Goal: Information Seeking & Learning: Learn about a topic

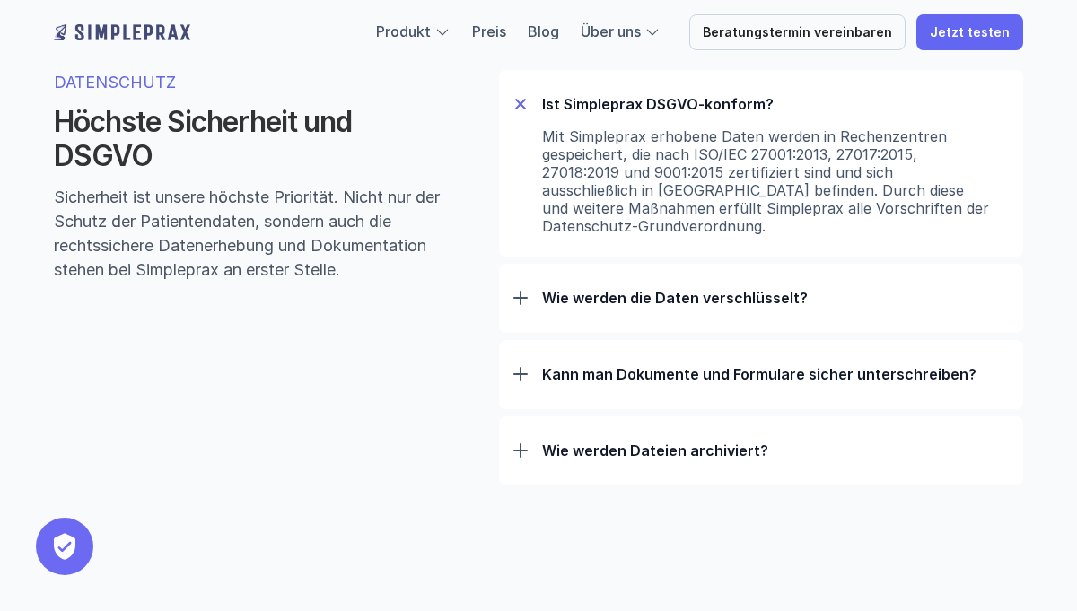
scroll to position [5662, 0]
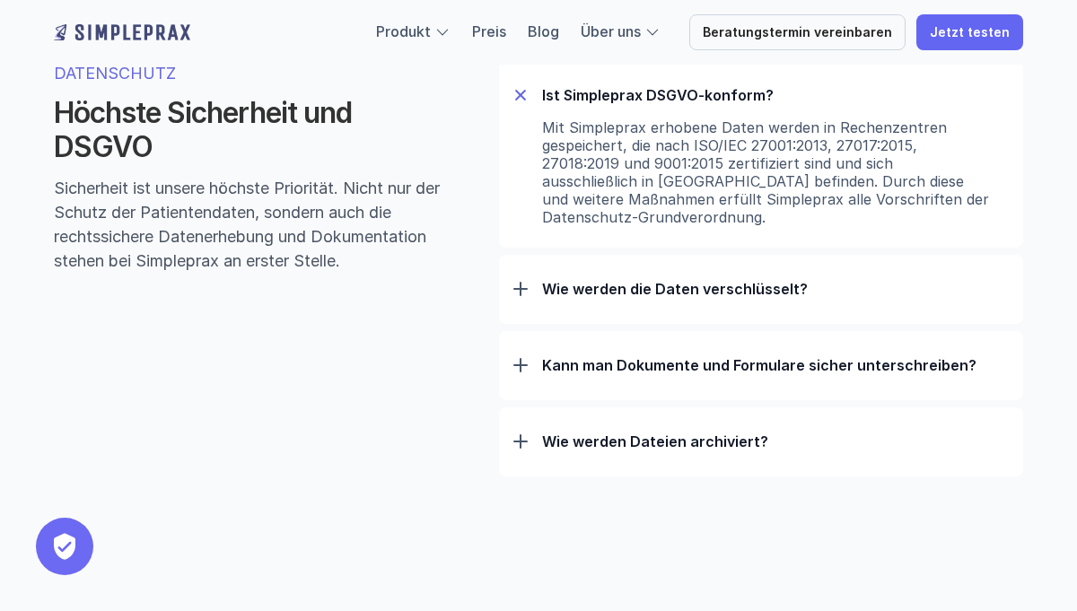
click at [526, 292] on div at bounding box center [520, 289] width 14 height 14
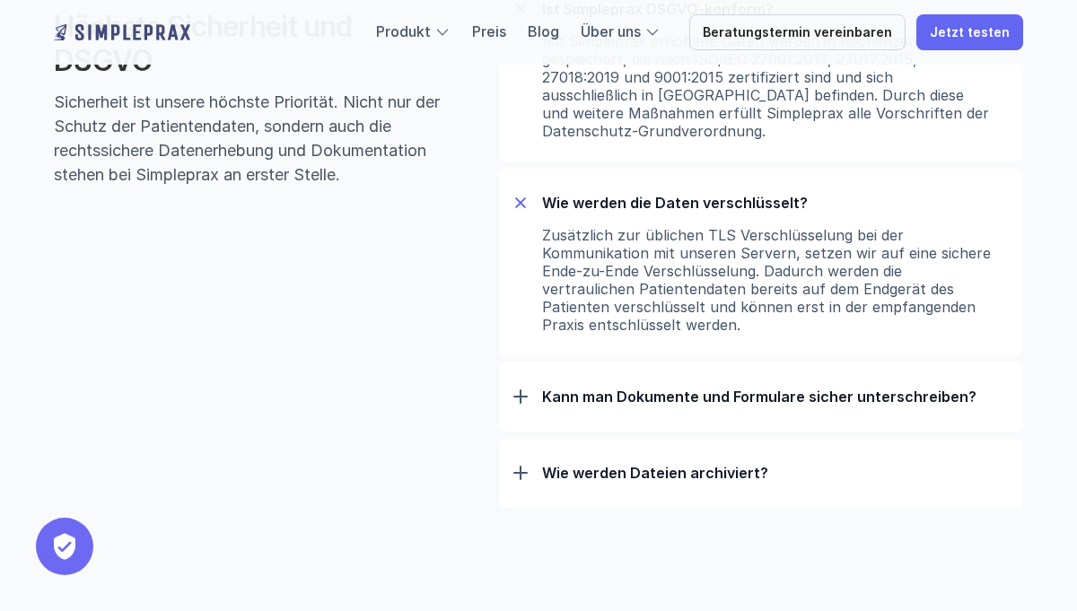
scroll to position [5755, 0]
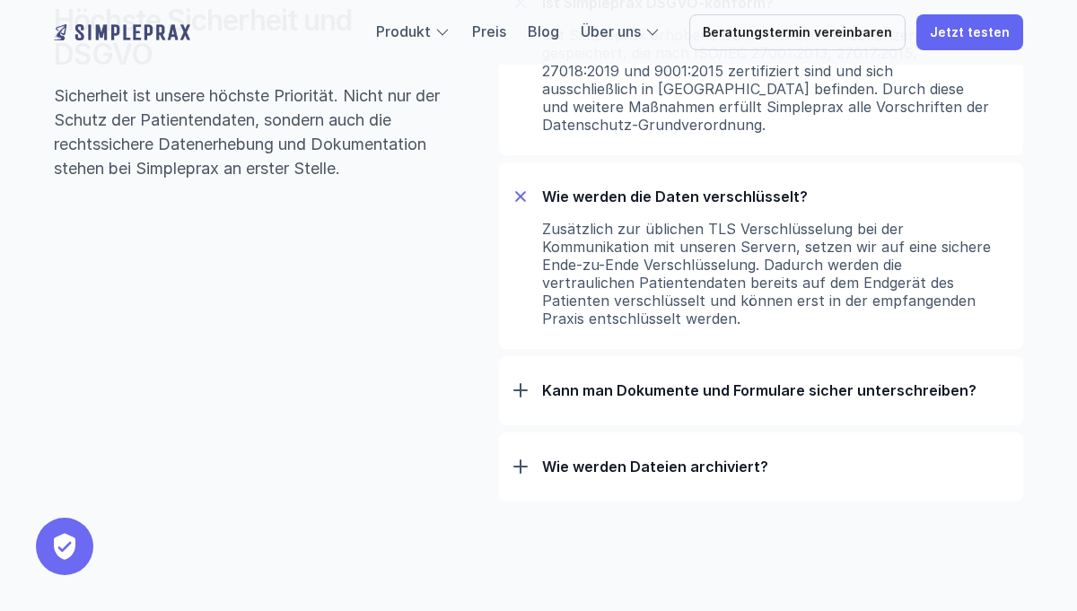
click at [593, 392] on p "Kann man Dokumente und Formulare sicher unterschreiben?" at bounding box center [775, 390] width 467 height 18
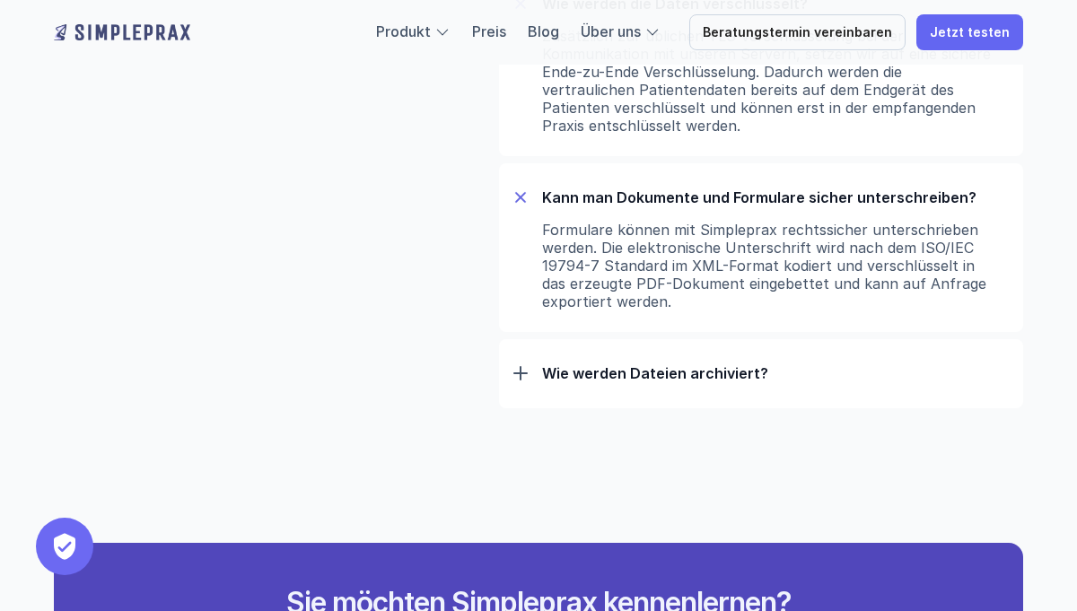
scroll to position [5950, 0]
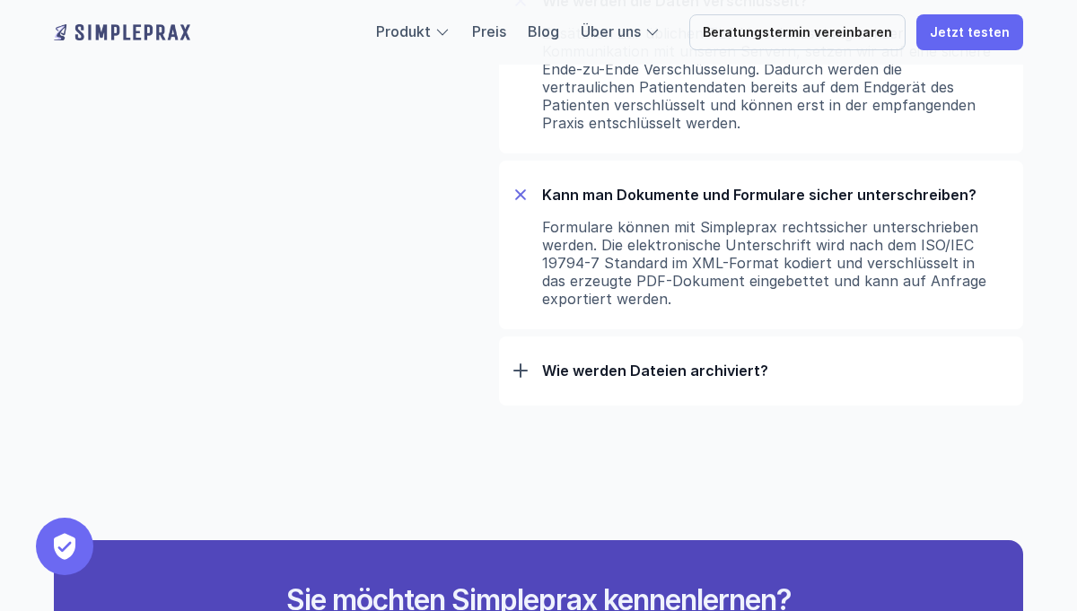
click at [581, 379] on p "Wie werden Dateien archiviert?" at bounding box center [775, 371] width 467 height 18
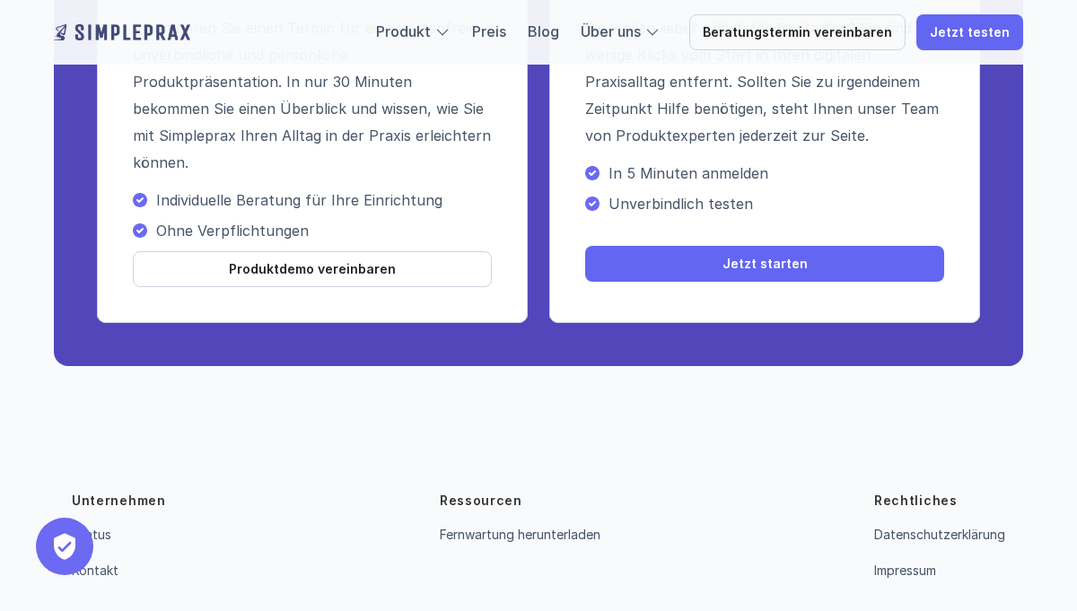
scroll to position [6968, 0]
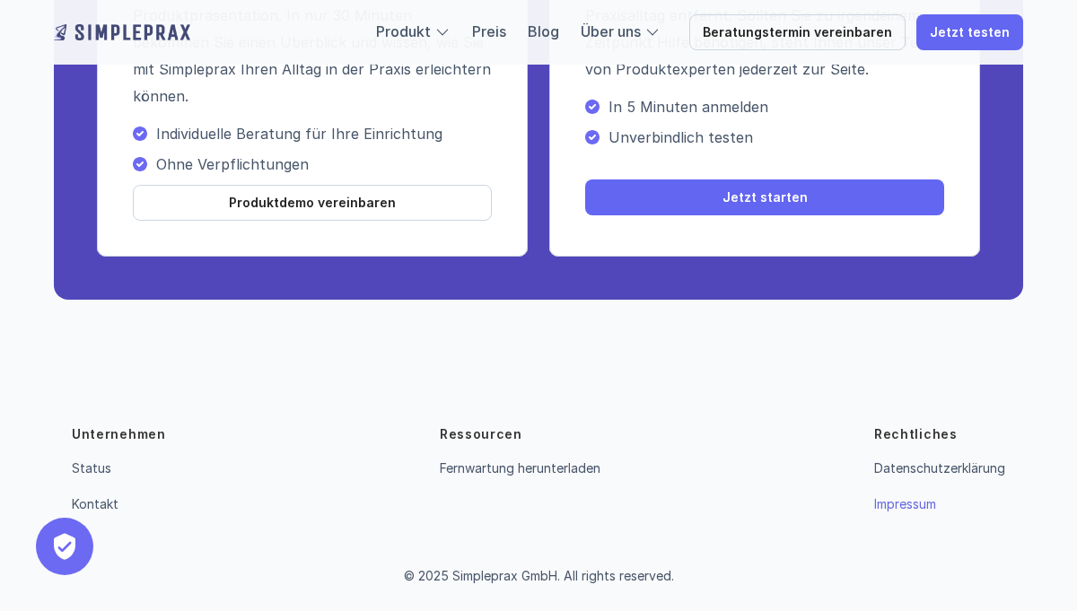
click at [899, 508] on link "Impressum" at bounding box center [905, 503] width 62 height 15
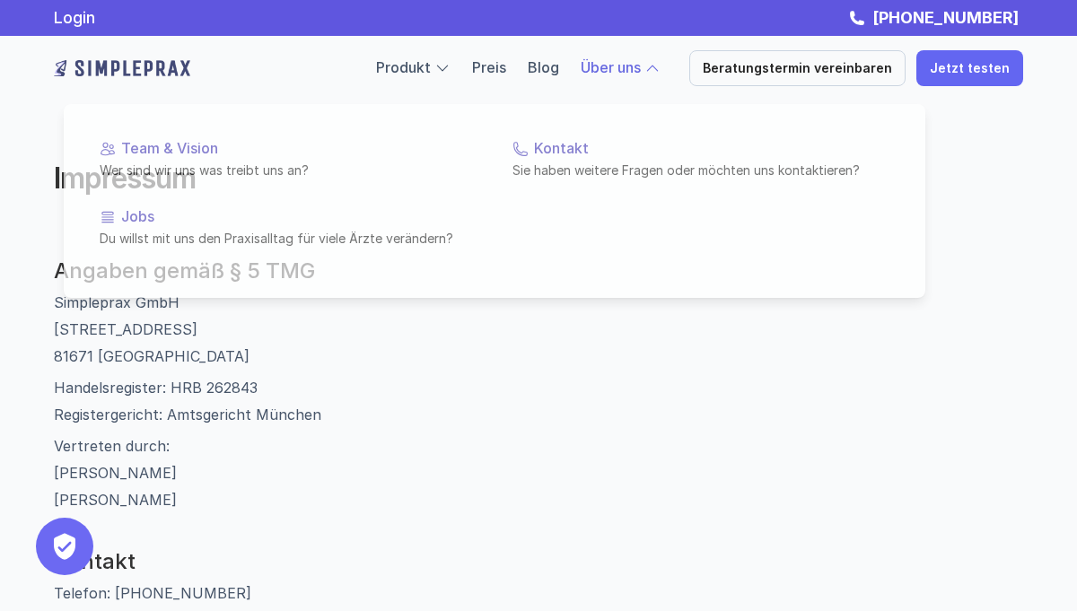
click at [634, 67] on link "Über uns" at bounding box center [611, 67] width 60 height 18
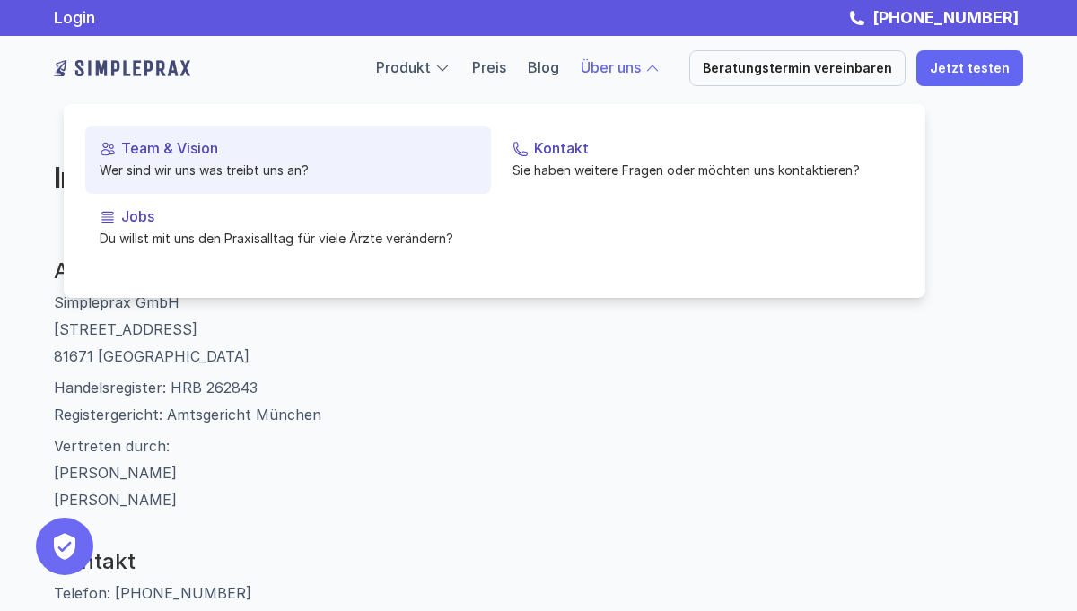
click at [167, 155] on p "Team & Vision" at bounding box center [298, 148] width 355 height 17
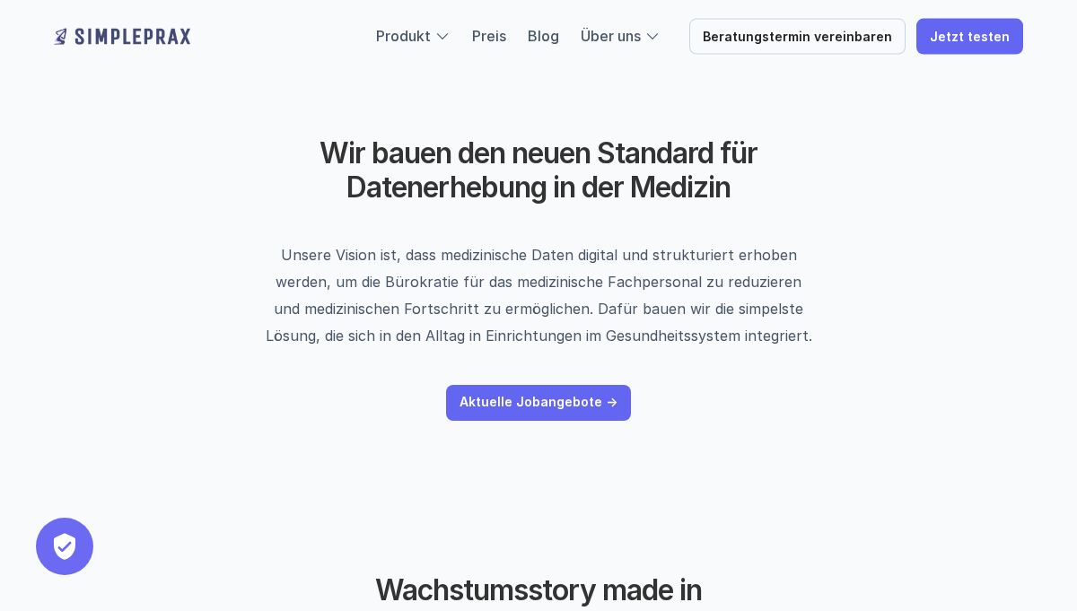
scroll to position [65, 0]
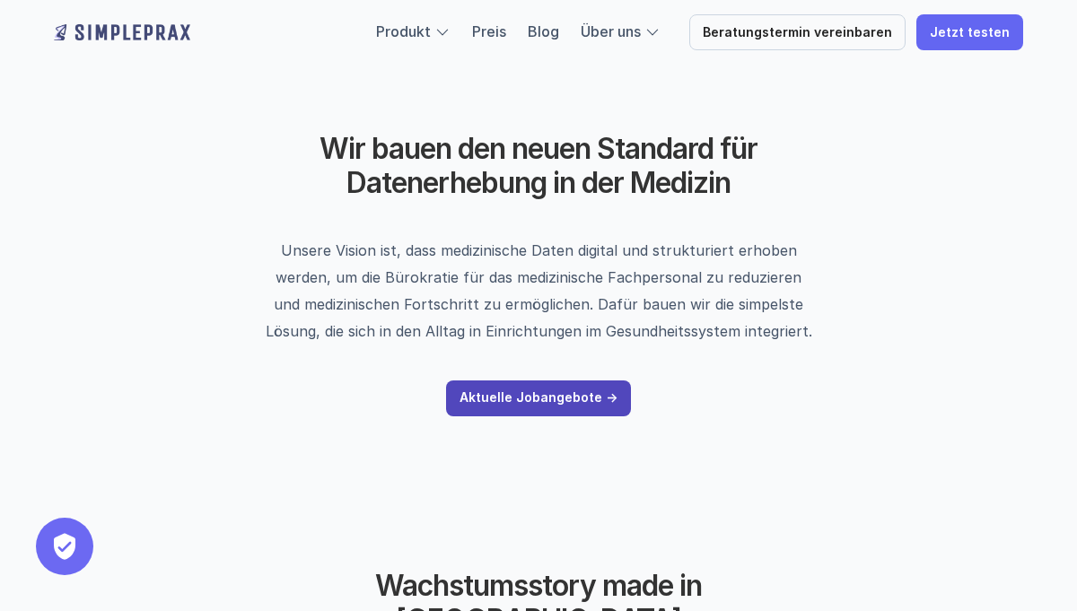
click at [572, 397] on p "Aktuelle Jobangebote ->" at bounding box center [538, 397] width 158 height 15
